Goal: Check status: Check status

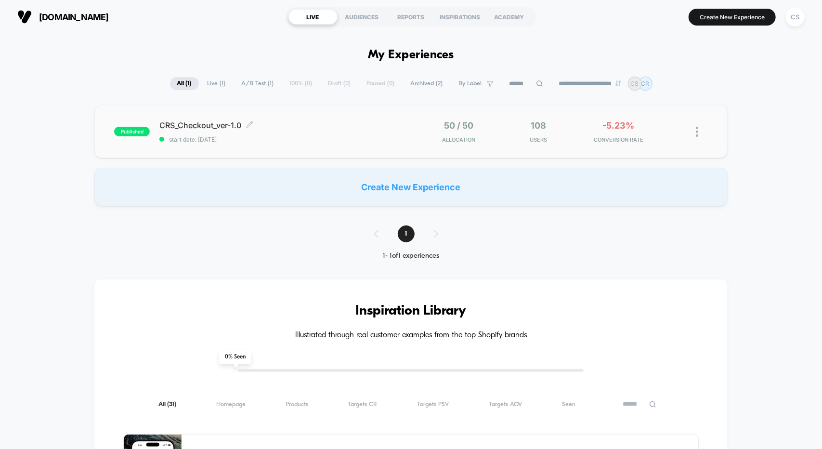
click at [316, 132] on div "CRS_Checkout_ver-1.0 Click to edit experience details Click to edit experience …" at bounding box center [284, 131] width 251 height 23
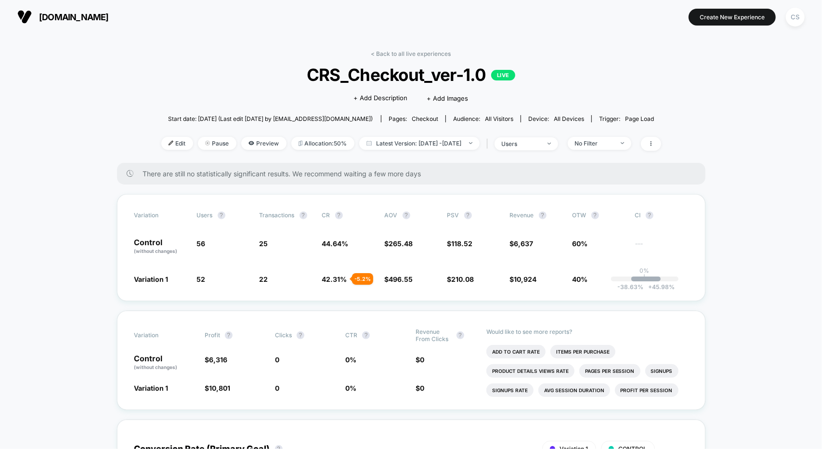
drag, startPoint x: 52, startPoint y: 110, endPoint x: 67, endPoint y: 113, distance: 16.2
click at [440, 140] on span "Latest Version: Oct 3, 2025 - Oct 8, 2025" at bounding box center [419, 143] width 120 height 13
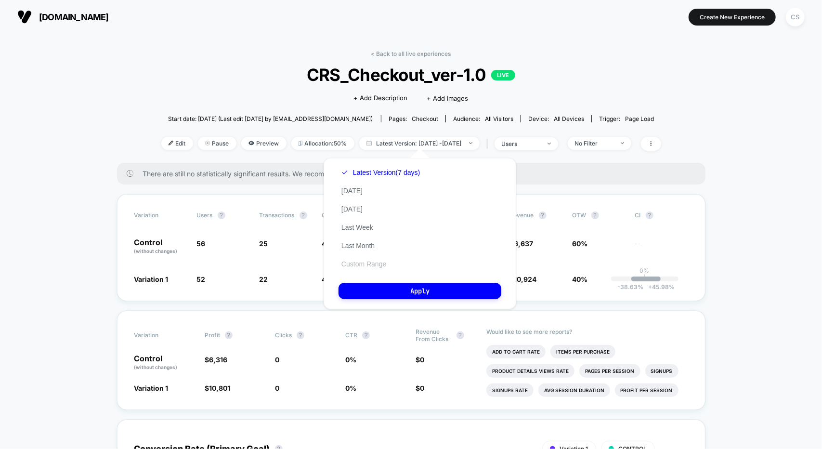
click at [360, 266] on button "Custom Range" at bounding box center [364, 264] width 51 height 9
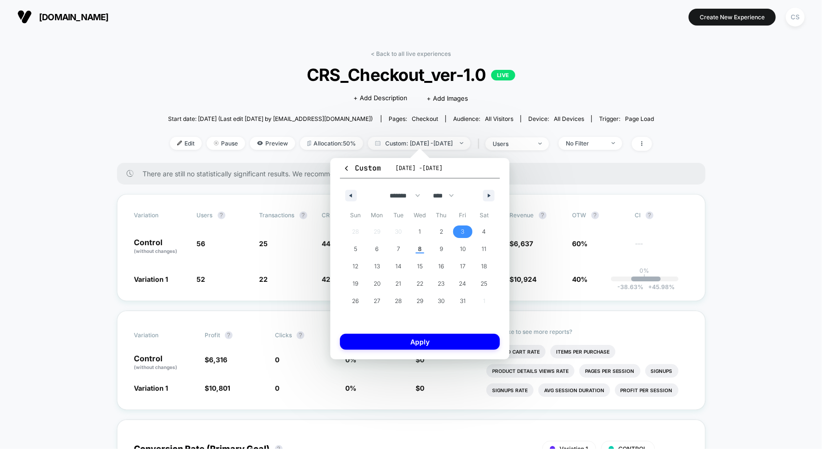
drag, startPoint x: 457, startPoint y: 234, endPoint x: 430, endPoint y: 241, distance: 28.1
click at [457, 234] on span "3" at bounding box center [463, 231] width 22 height 13
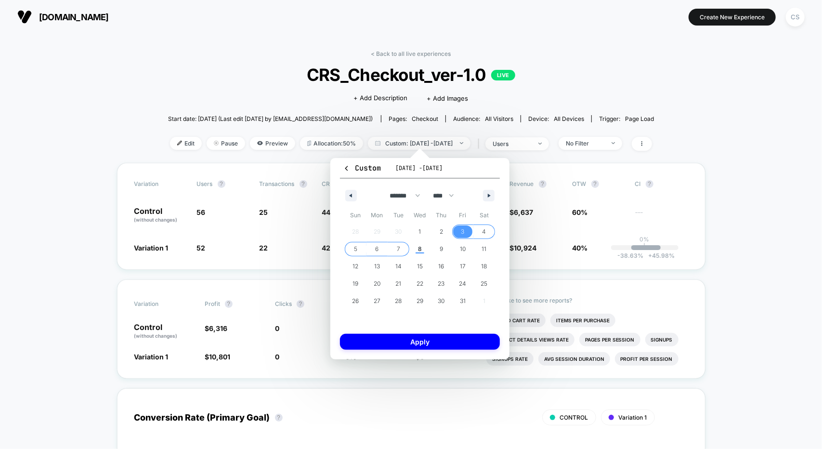
click at [395, 249] on span "7" at bounding box center [399, 249] width 22 height 13
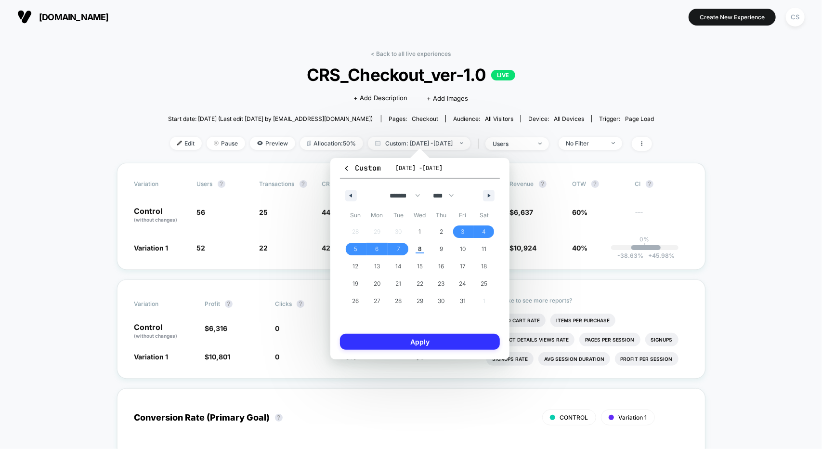
click at [420, 334] on button "Apply" at bounding box center [420, 342] width 160 height 16
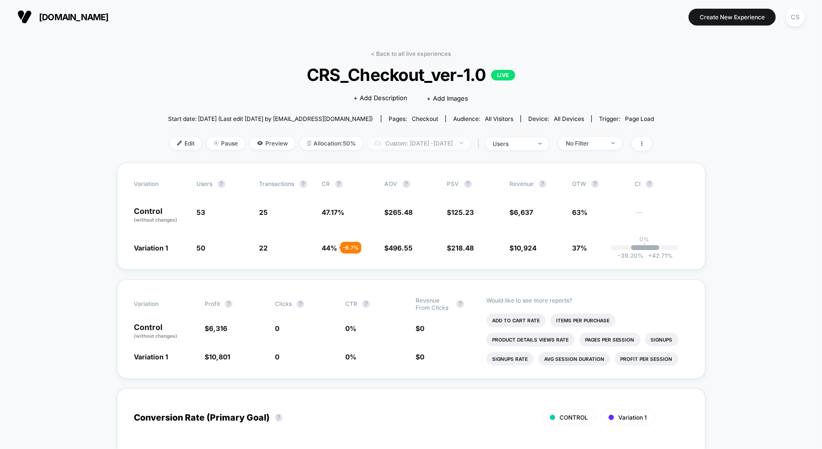
click at [442, 142] on span "Custom: Oct 3, 2025 - Oct 7, 2025" at bounding box center [419, 143] width 103 height 13
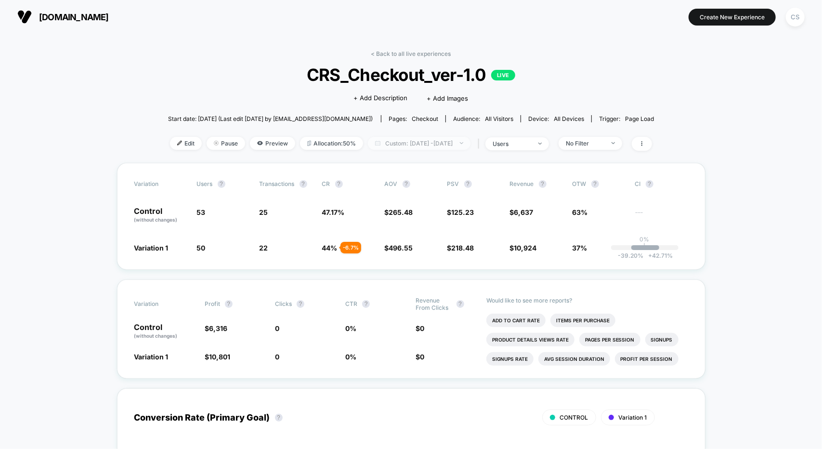
click at [454, 146] on span "Custom: Oct 3, 2025 - Oct 7, 2025" at bounding box center [419, 143] width 103 height 13
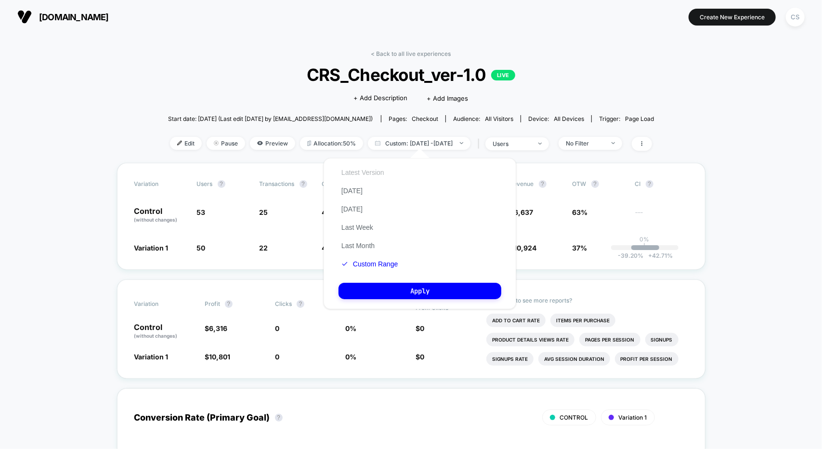
click at [363, 173] on button "Latest Version" at bounding box center [363, 172] width 49 height 9
click at [415, 288] on button "Apply" at bounding box center [420, 291] width 163 height 16
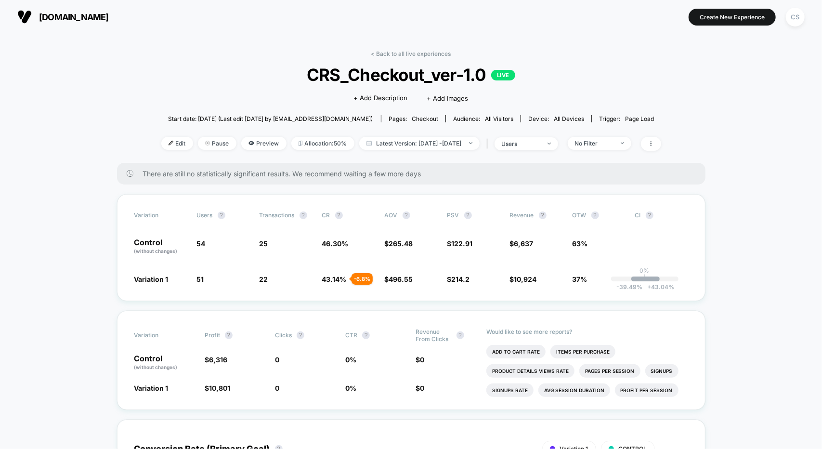
click at [499, 74] on p "LIVE" at bounding box center [503, 75] width 24 height 11
click at [407, 78] on span "CRS_Checkout_ver-1.0 LIVE" at bounding box center [411, 75] width 450 height 20
click at [431, 75] on span "CRS_Checkout_ver-1.0 LIVE" at bounding box center [411, 75] width 450 height 20
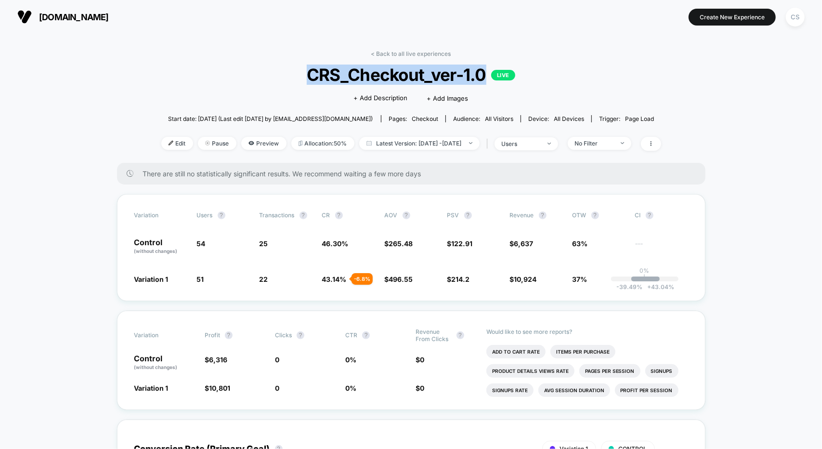
drag, startPoint x: 431, startPoint y: 75, endPoint x: 471, endPoint y: 73, distance: 40.5
click at [471, 73] on span "CRS_Checkout_ver-1.0 LIVE" at bounding box center [411, 75] width 450 height 20
click at [589, 69] on span "CRS_Checkout_ver-1.0 LIVE" at bounding box center [411, 75] width 450 height 20
click at [394, 76] on span "CRS_Checkout_ver-1.0 LIVE" at bounding box center [411, 75] width 450 height 20
drag, startPoint x: 394, startPoint y: 76, endPoint x: 465, endPoint y: 79, distance: 71.3
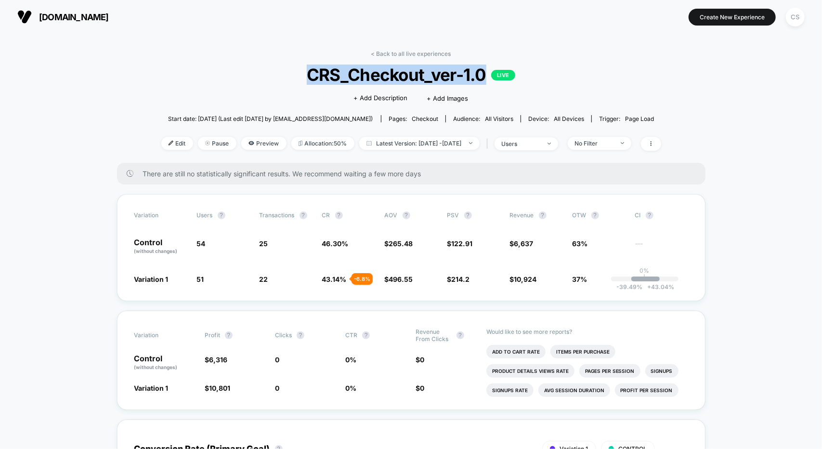
click at [465, 79] on span "CRS_Checkout_ver-1.0 LIVE" at bounding box center [411, 75] width 450 height 20
click at [566, 76] on span "CRS_Checkout_ver-1.0 LIVE" at bounding box center [411, 75] width 450 height 20
click at [604, 68] on span "CRS_Checkout_ver-1.0 LIVE" at bounding box center [411, 75] width 450 height 20
